Goal: Task Accomplishment & Management: Understand process/instructions

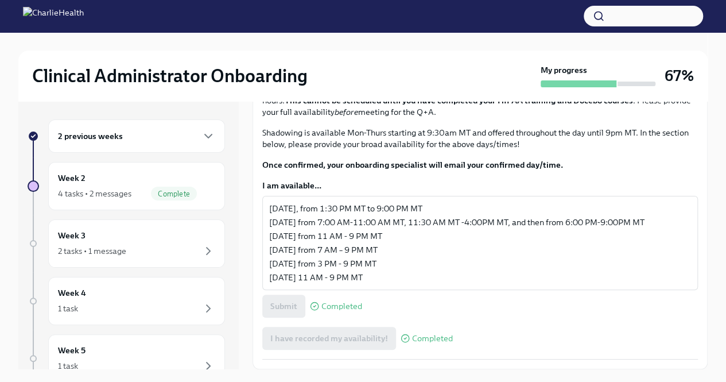
scroll to position [20, 0]
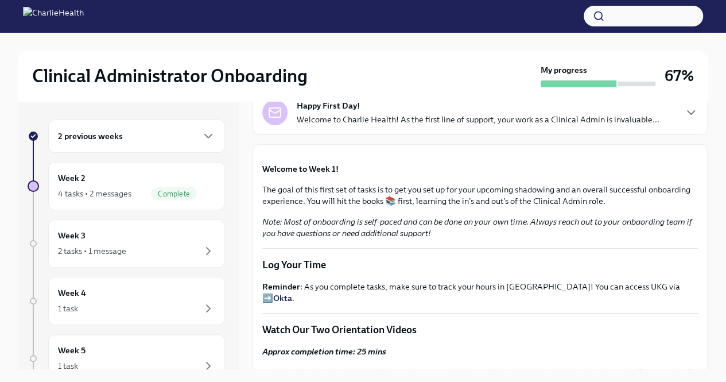
scroll to position [79, 0]
click at [114, 183] on div "Week 2 4 tasks • 2 messages Complete" at bounding box center [136, 186] width 157 height 29
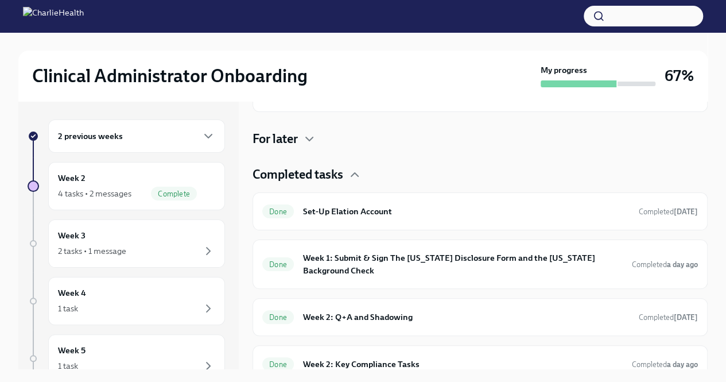
scroll to position [254, 0]
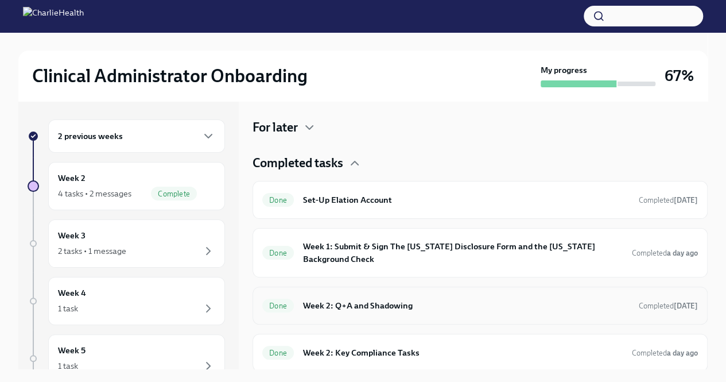
click at [372, 300] on h6 "Week 2: Q+A and Shadowing" at bounding box center [466, 305] width 327 height 13
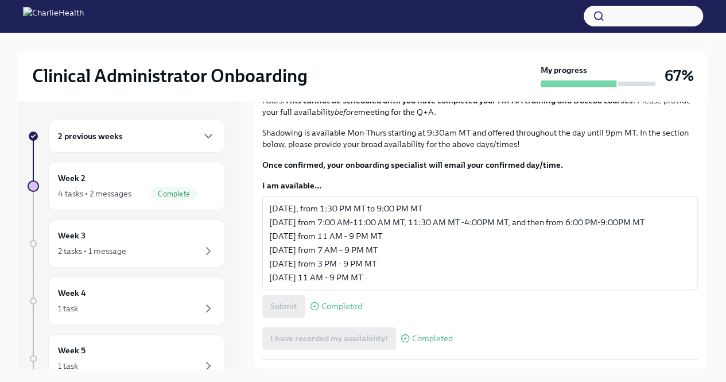
scroll to position [750, 0]
click at [119, 196] on div "4 tasks • 2 messages" at bounding box center [94, 193] width 73 height 11
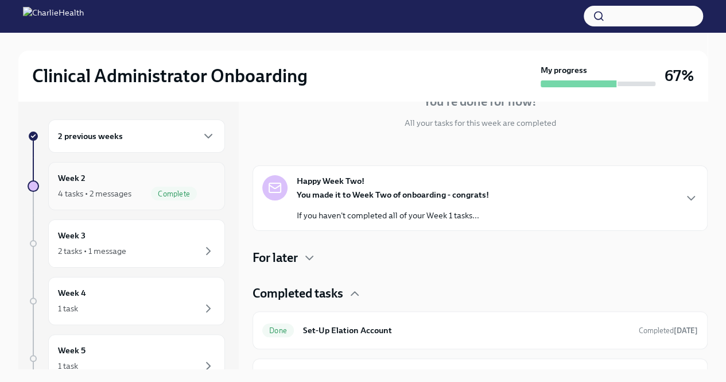
scroll to position [108, 0]
